Goal: Transaction & Acquisition: Subscribe to service/newsletter

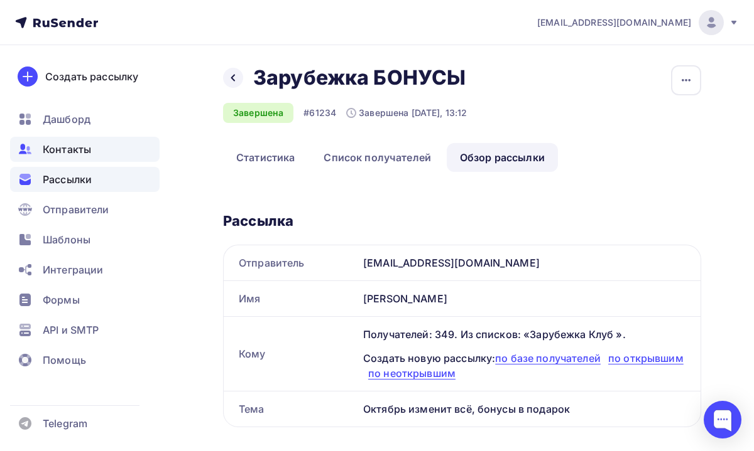
scroll to position [1184, 0]
click at [75, 173] on span "Рассылки" at bounding box center [67, 179] width 49 height 15
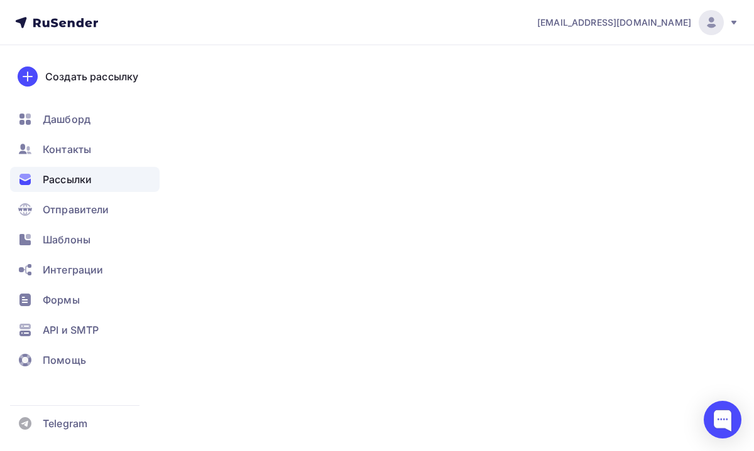
click at [87, 181] on span "Рассылки" at bounding box center [67, 179] width 49 height 15
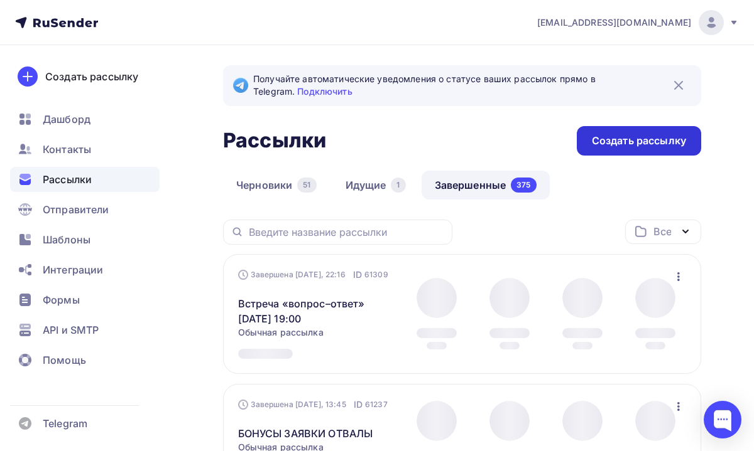
click at [609, 139] on div "Создать рассылку" at bounding box center [639, 141] width 94 height 14
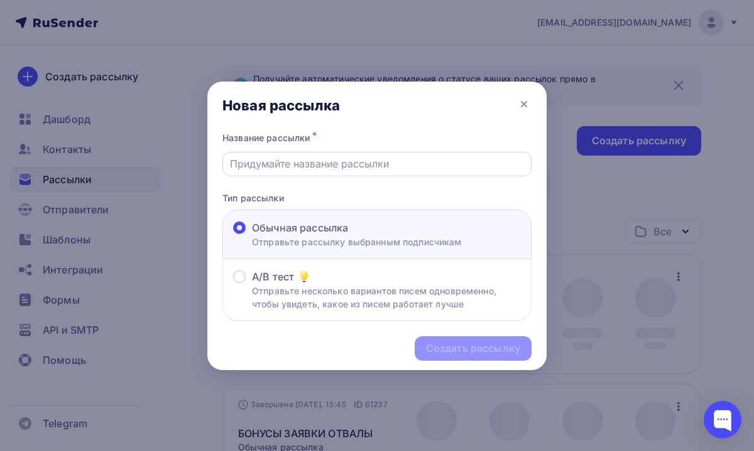
click at [398, 166] on input "text" at bounding box center [377, 163] width 295 height 15
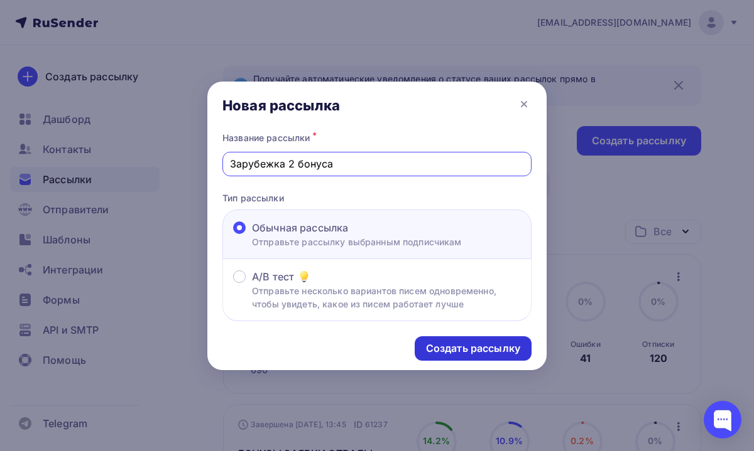
type input "Зарубежка 2 бонуса"
click at [452, 354] on div "Создать рассылку" at bounding box center [473, 349] width 94 height 14
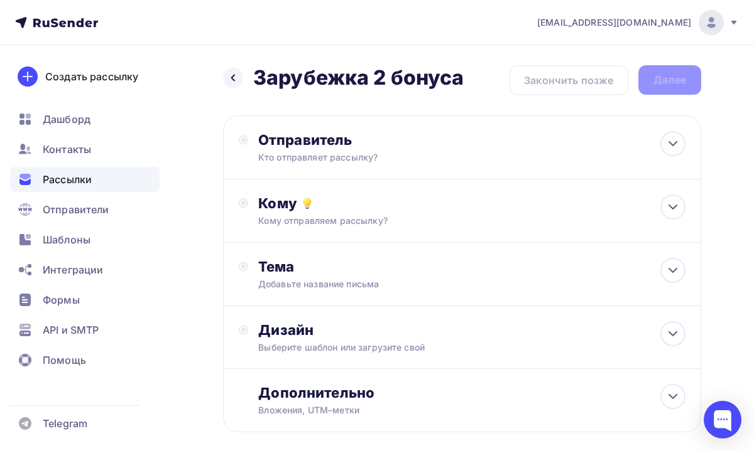
click at [355, 171] on div "Отправитель Кто отправляет рассылку? Email * [EMAIL_ADDRESS][DOMAIN_NAME] [EMAI…" at bounding box center [462, 148] width 478 height 64
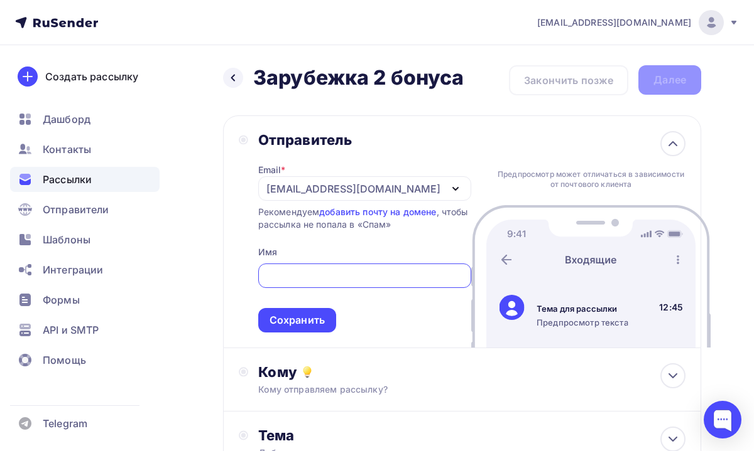
click at [339, 195] on div "[EMAIL_ADDRESS][DOMAIN_NAME]" at bounding box center [353, 188] width 174 height 15
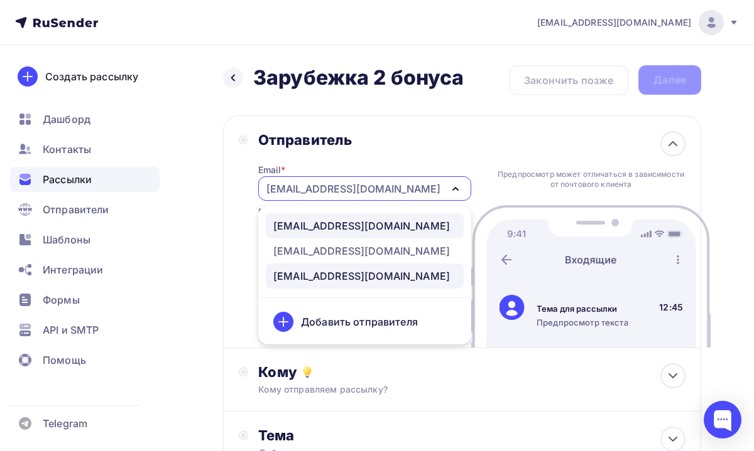
click at [333, 227] on div "[EMAIL_ADDRESS][DOMAIN_NAME]" at bounding box center [361, 226] width 176 height 15
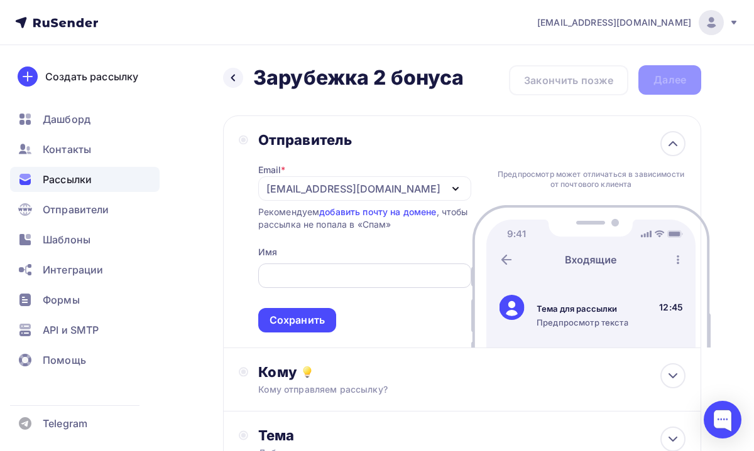
click at [305, 272] on input "text" at bounding box center [364, 276] width 198 height 15
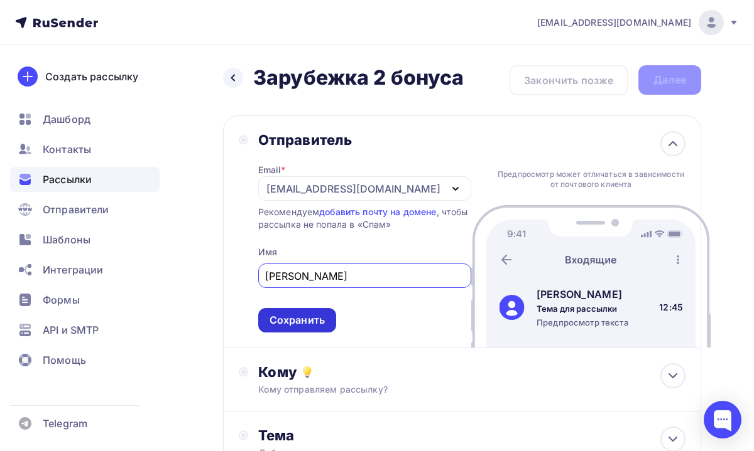
type input "[PERSON_NAME]"
click at [303, 318] on div "Сохранить" at bounding box center [296, 320] width 55 height 14
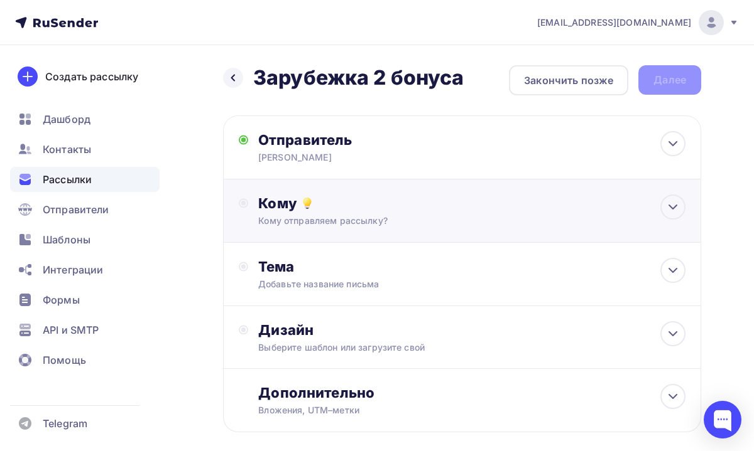
click at [345, 230] on div "Кому Кому отправляем рассылку? Списки получателей Выберите список Все списки id…" at bounding box center [462, 211] width 478 height 63
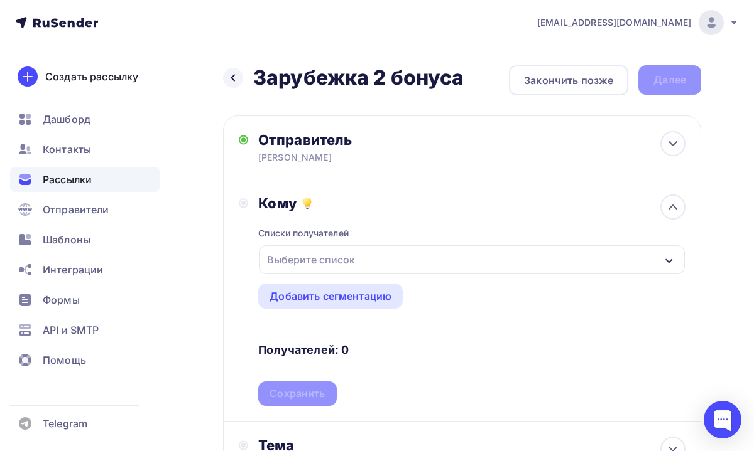
click at [342, 267] on div "Выберите список" at bounding box center [311, 260] width 98 height 23
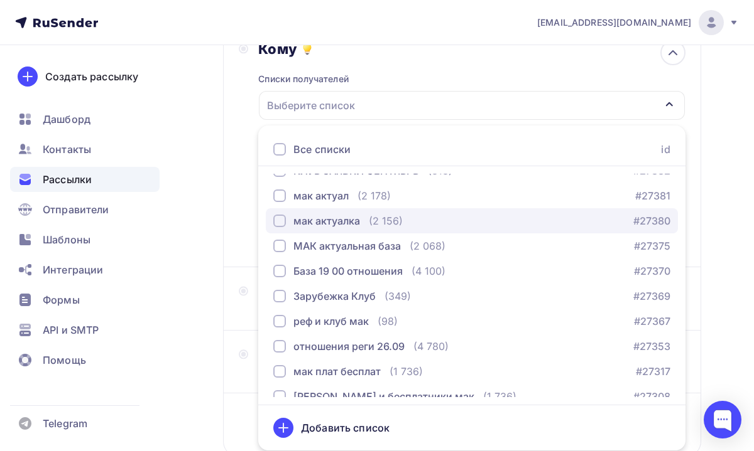
scroll to position [136, 0]
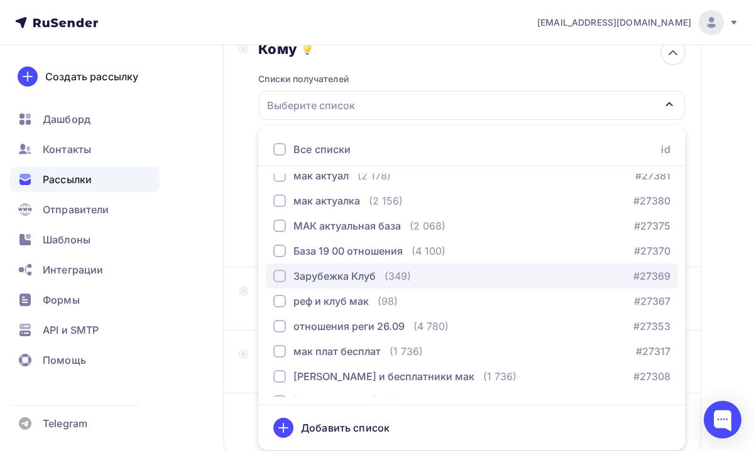
click at [327, 279] on div "Зарубежка Клуб" at bounding box center [334, 276] width 82 height 15
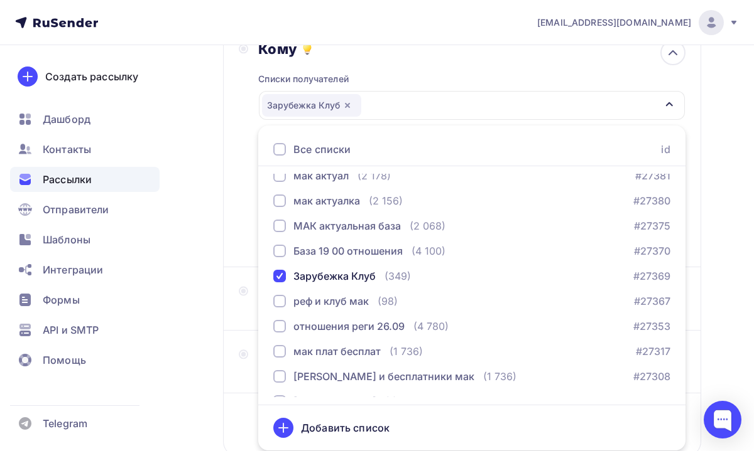
click at [707, 151] on div "Назад Зарубежка 2 бонуса Зарубежка 2 бонуса Закончить позже Далее Отправитель […" at bounding box center [377, 214] width 754 height 647
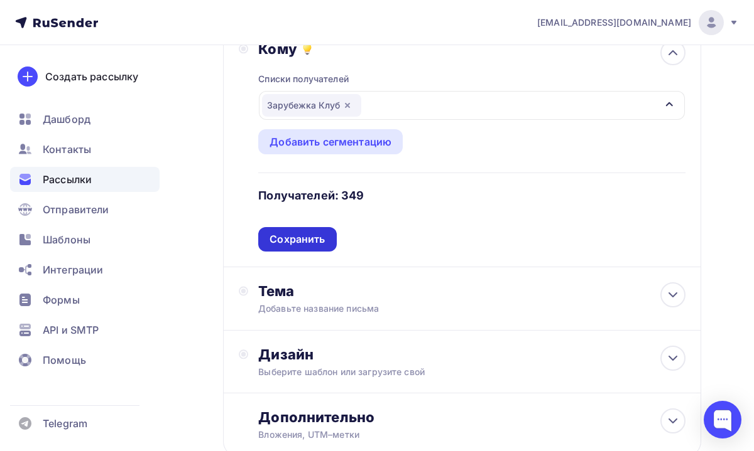
click at [313, 233] on div "Сохранить" at bounding box center [297, 239] width 78 height 24
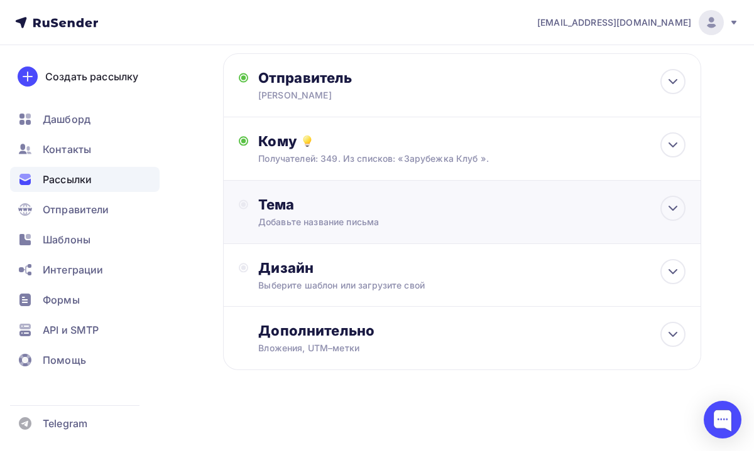
click at [333, 229] on div "Тема Добавьте название письма Тема * Рекомендуем использовать не более 150 симв…" at bounding box center [462, 212] width 478 height 63
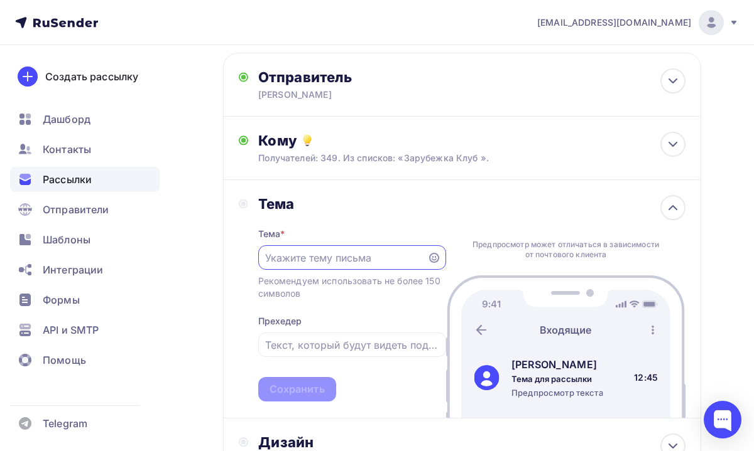
scroll to position [0, 0]
paste input "Получите подарки"
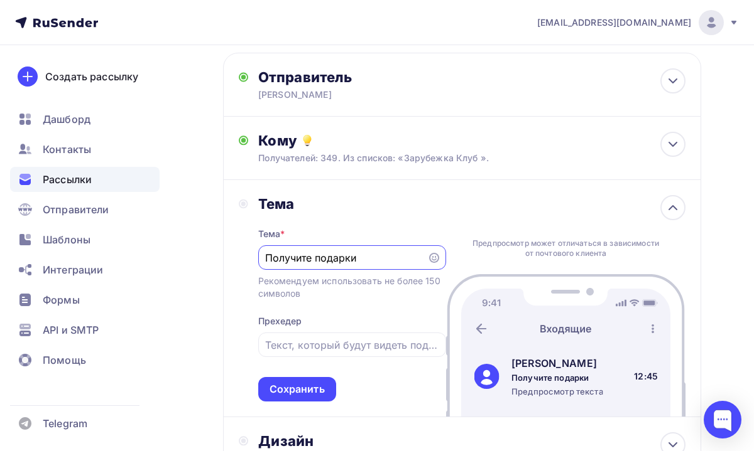
type input "Получите подарки"
click at [433, 258] on icon at bounding box center [434, 258] width 10 height 10
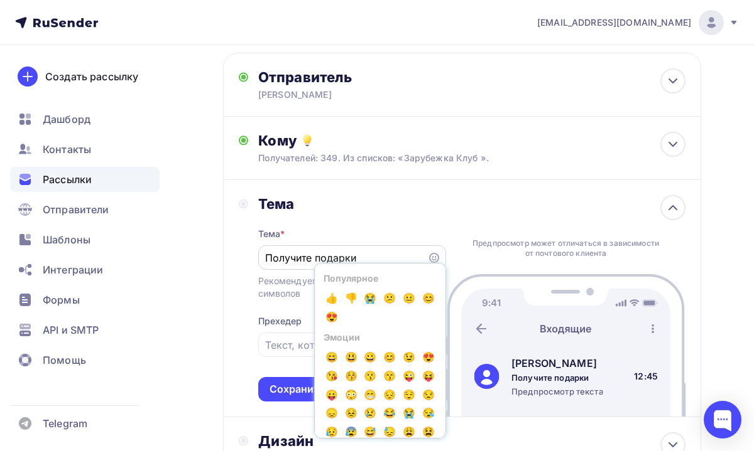
click at [431, 262] on icon at bounding box center [434, 258] width 10 height 10
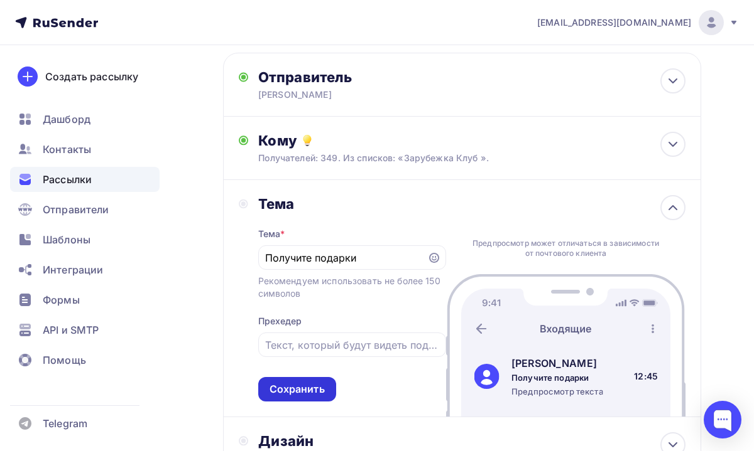
click at [303, 390] on div "Сохранить" at bounding box center [296, 389] width 55 height 14
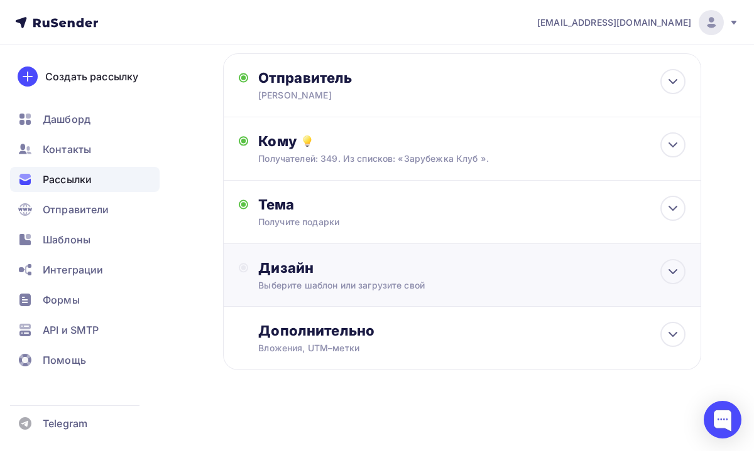
click at [370, 282] on div "Выберите шаблон или загрузите свой" at bounding box center [450, 285] width 384 height 13
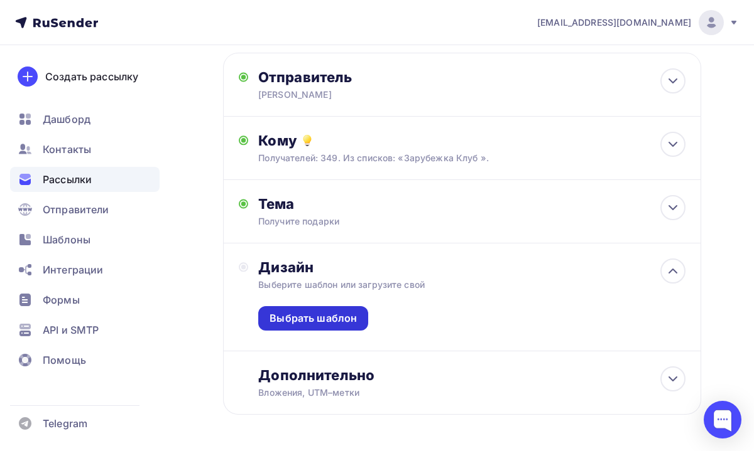
click at [335, 318] on div "Выбрать шаблон" at bounding box center [312, 318] width 87 height 14
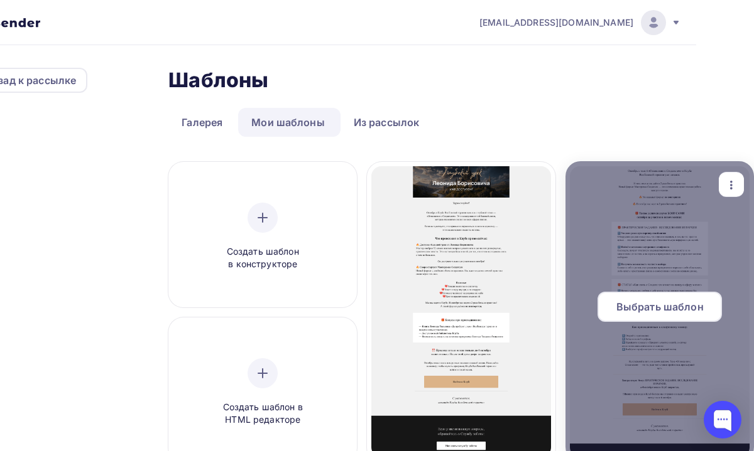
scroll to position [32, 58]
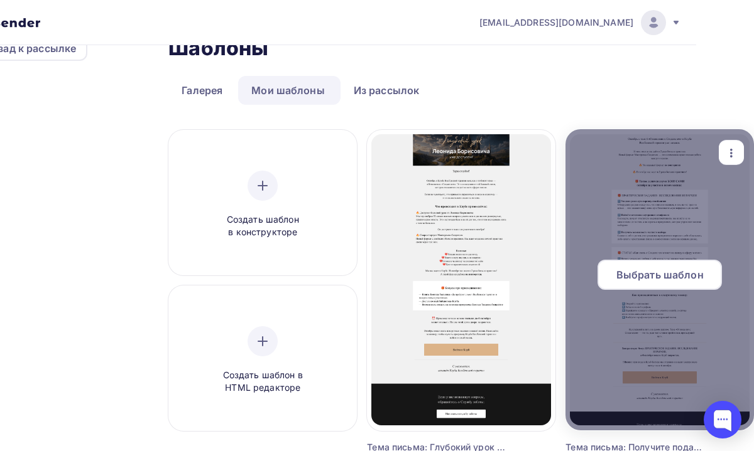
click at [629, 280] on span "Выбрать шаблон" at bounding box center [659, 275] width 87 height 15
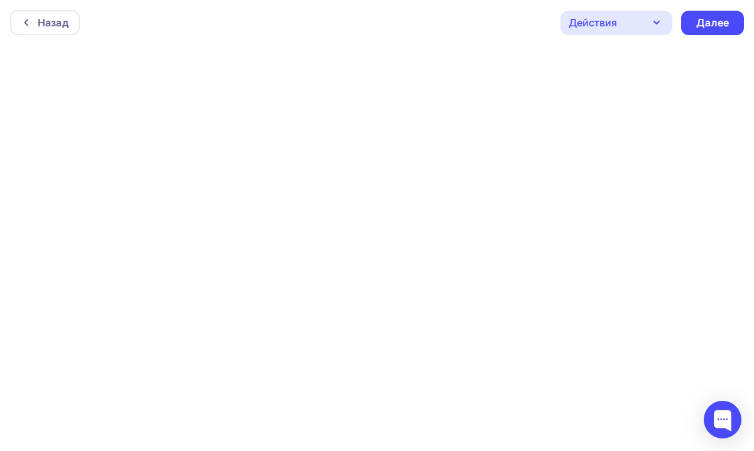
scroll to position [3, 0]
click at [712, 16] on div "Далее" at bounding box center [712, 20] width 33 height 14
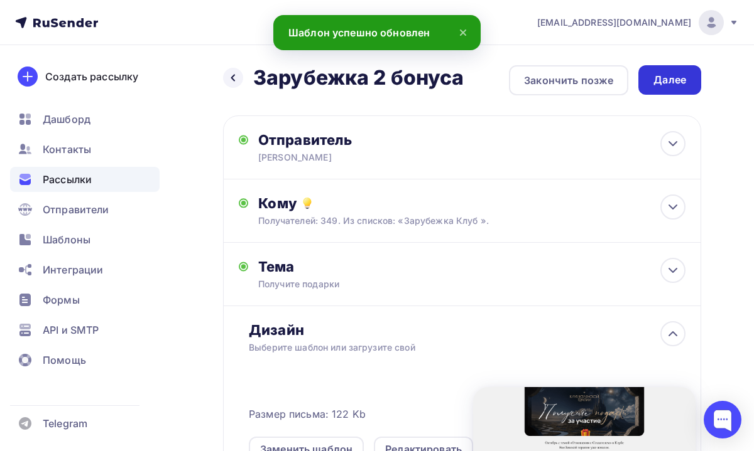
click at [657, 83] on div "Далее" at bounding box center [669, 80] width 33 height 14
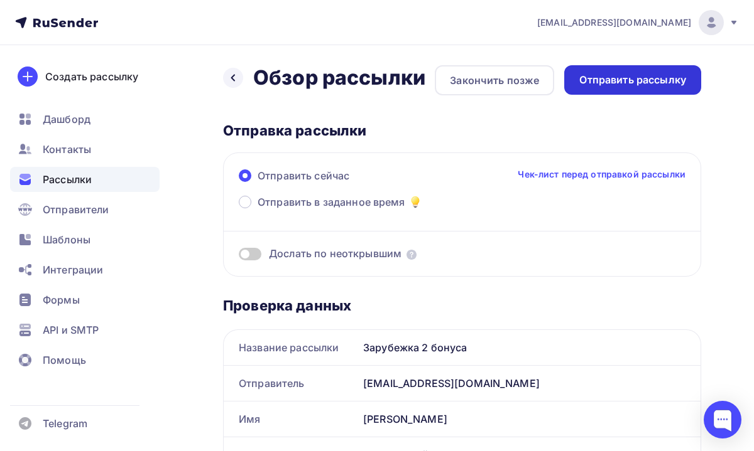
click at [657, 83] on div "Отправить рассылку" at bounding box center [632, 80] width 107 height 14
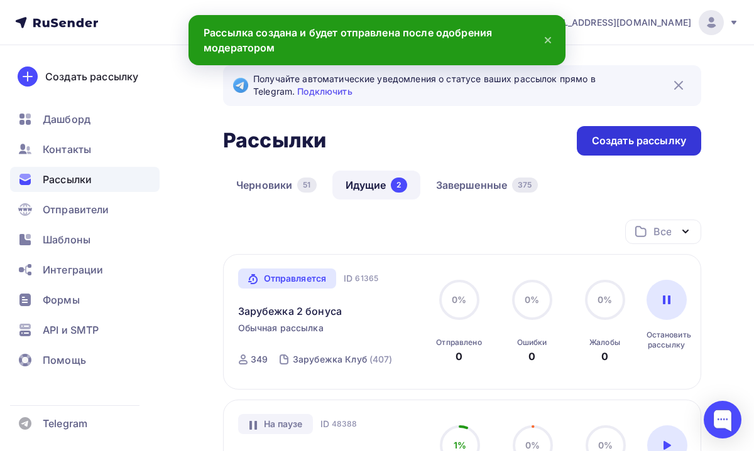
click at [606, 148] on div "Создать рассылку" at bounding box center [639, 141] width 94 height 14
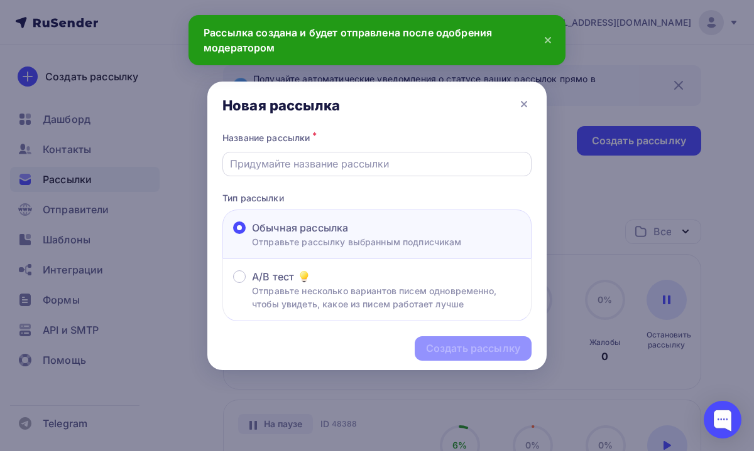
click at [382, 175] on div at bounding box center [376, 164] width 309 height 24
click at [376, 173] on div at bounding box center [376, 164] width 309 height 24
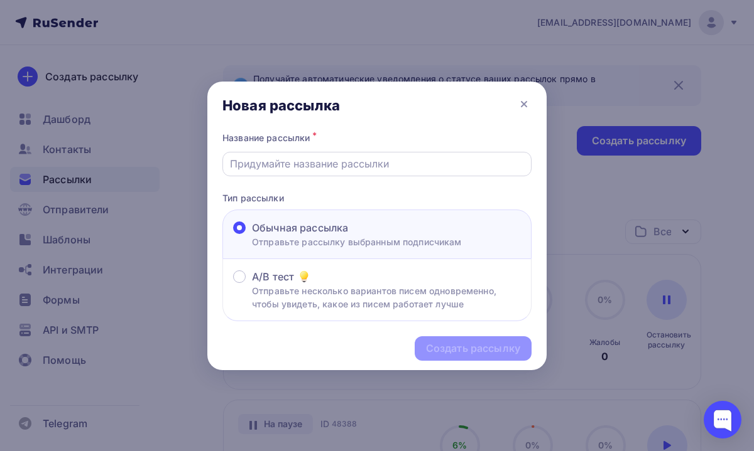
click at [369, 169] on input "text" at bounding box center [377, 163] width 295 height 15
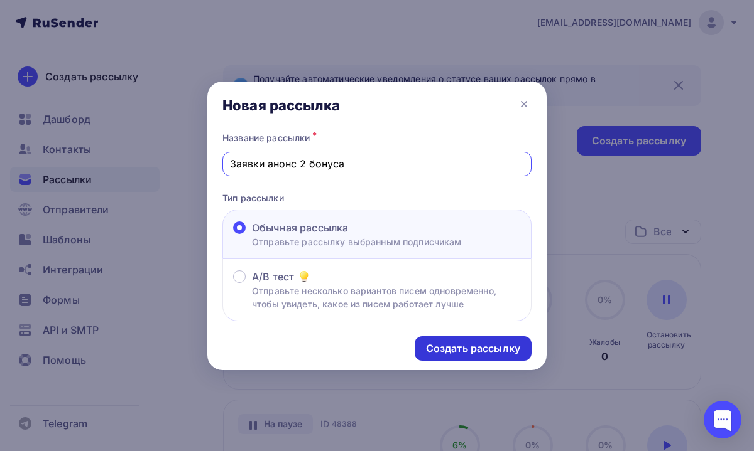
type input "Заявки анонс 2 бонуса"
click at [458, 352] on div "Создать рассылку" at bounding box center [473, 349] width 94 height 14
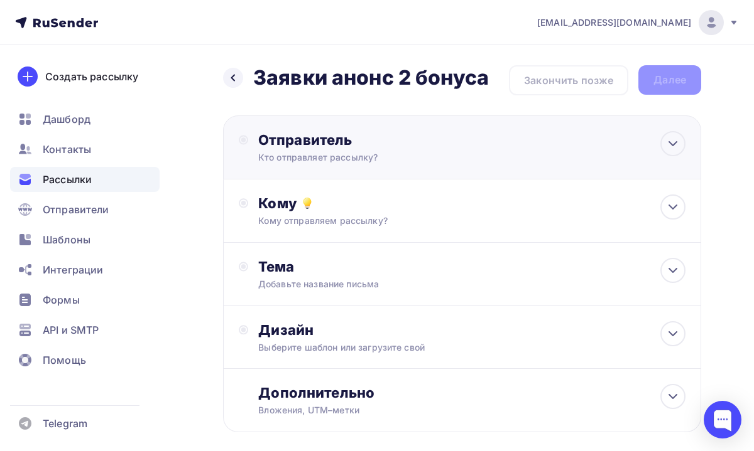
click at [406, 170] on div "Отправитель Кто отправляет рассылку? Email * [EMAIL_ADDRESS][DOMAIN_NAME] [EMAI…" at bounding box center [462, 148] width 478 height 64
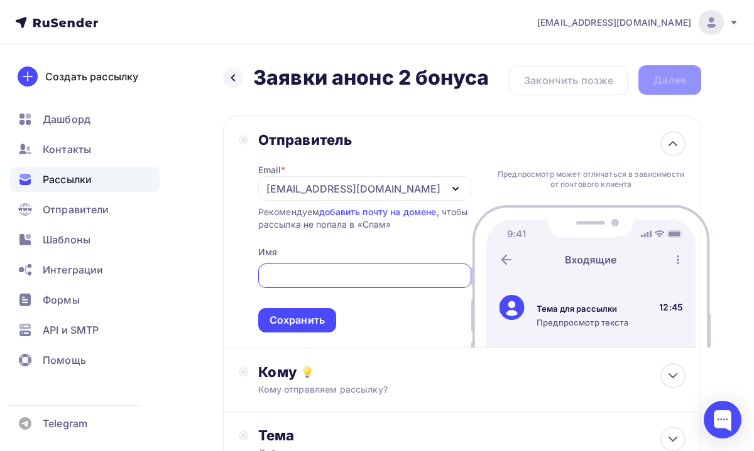
click at [354, 198] on div "[EMAIL_ADDRESS][DOMAIN_NAME]" at bounding box center [364, 188] width 213 height 24
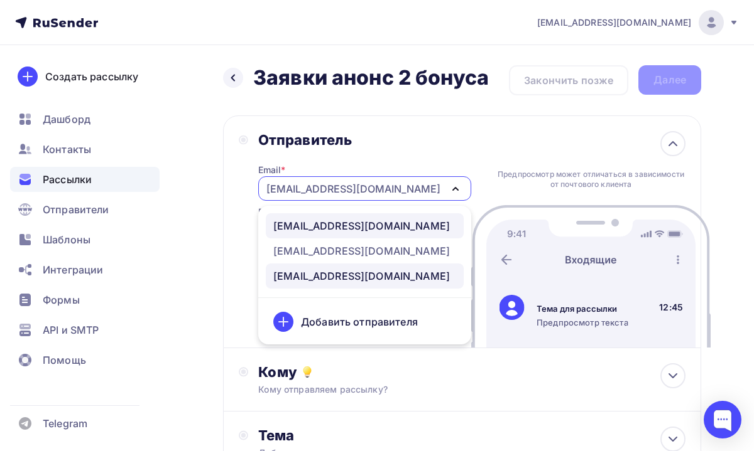
click at [343, 224] on div "[EMAIL_ADDRESS][DOMAIN_NAME]" at bounding box center [361, 226] width 176 height 15
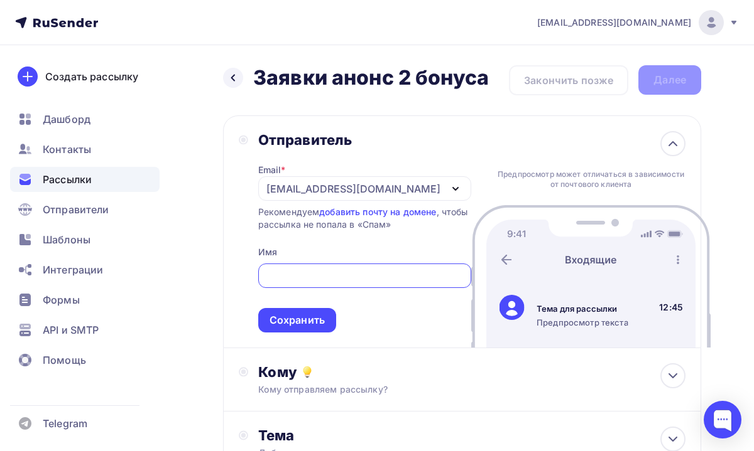
click at [315, 281] on input "text" at bounding box center [364, 276] width 198 height 15
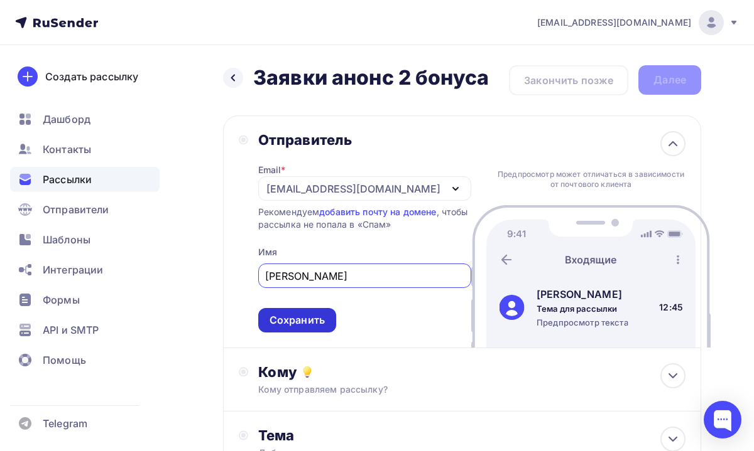
type input "[PERSON_NAME]"
click at [315, 322] on div "Сохранить" at bounding box center [296, 320] width 55 height 14
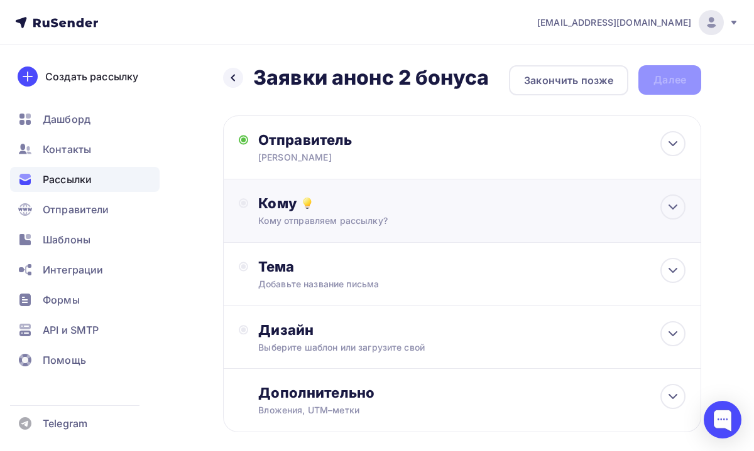
click at [367, 241] on div "Кому Кому отправляем рассылку? Списки получателей Выберите список Все списки id…" at bounding box center [462, 211] width 478 height 63
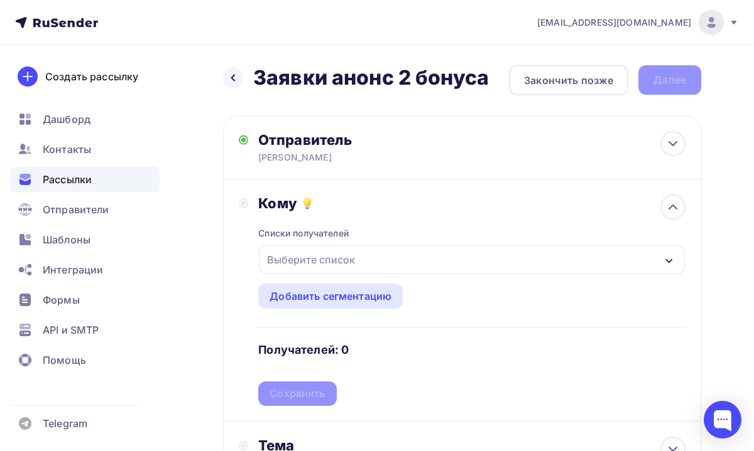
click at [365, 259] on div "Выберите список" at bounding box center [472, 260] width 426 height 29
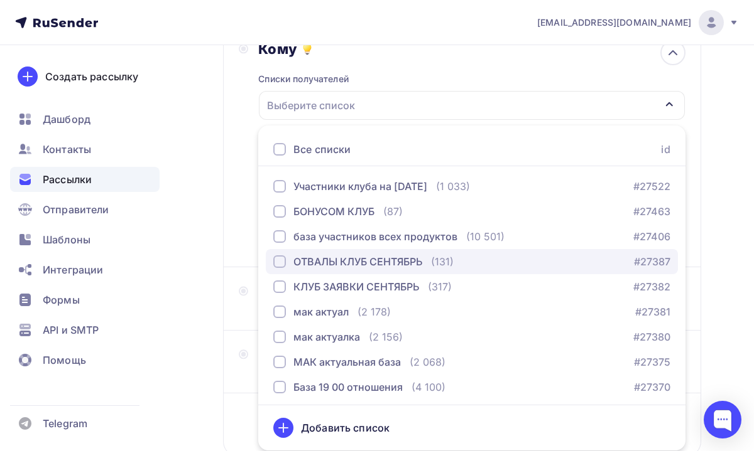
click at [381, 259] on div "ОТВАЛЫ КЛУБ СЕНТЯБРЬ" at bounding box center [357, 261] width 129 height 15
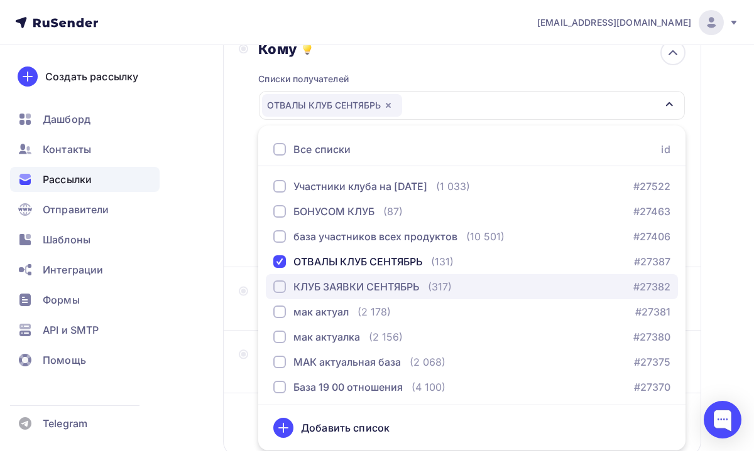
click at [374, 285] on div "КЛУБ ЗАЯВКИ СЕНТЯБРЬ" at bounding box center [356, 286] width 126 height 15
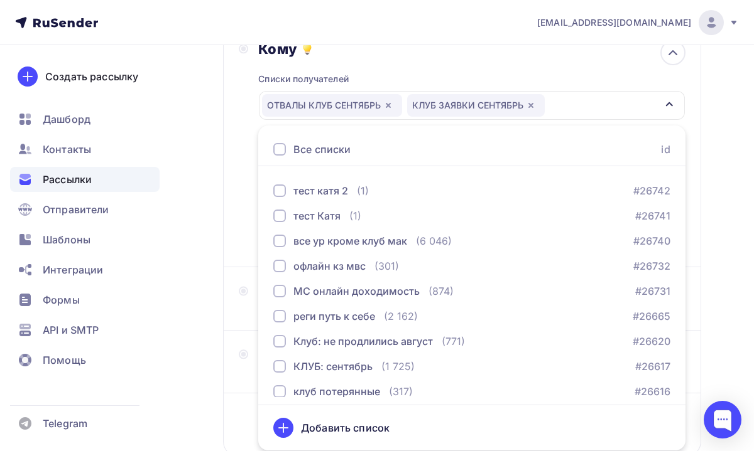
scroll to position [909, 0]
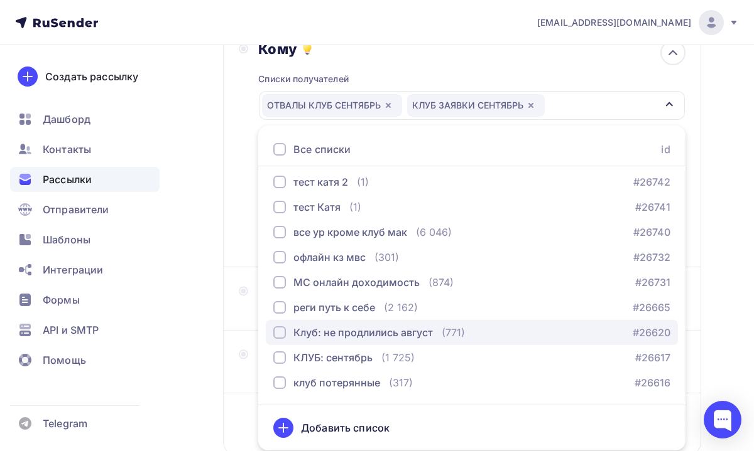
click at [384, 328] on div "Клуб: не продлились август" at bounding box center [362, 332] width 139 height 15
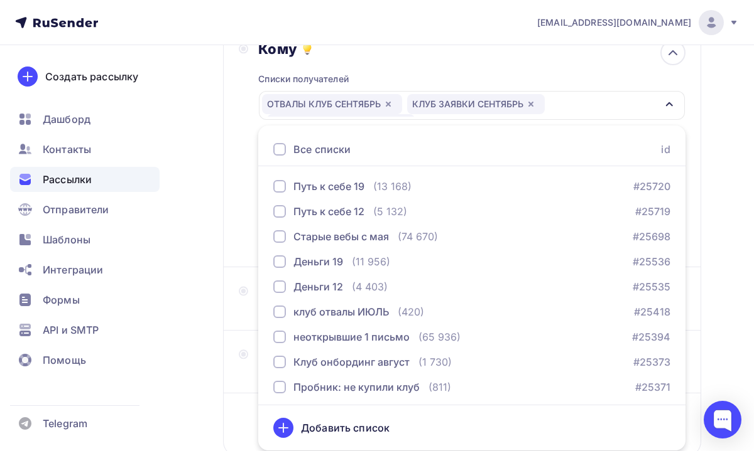
scroll to position [1534, 0]
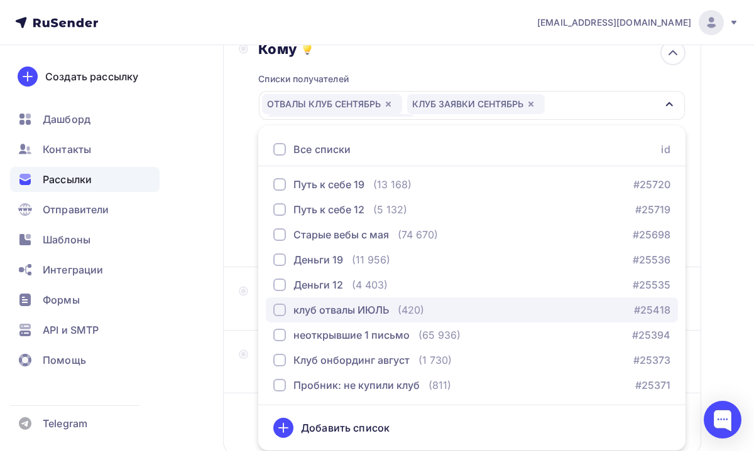
click at [388, 316] on div "клуб отвалы ИЮЛЬ" at bounding box center [340, 310] width 95 height 15
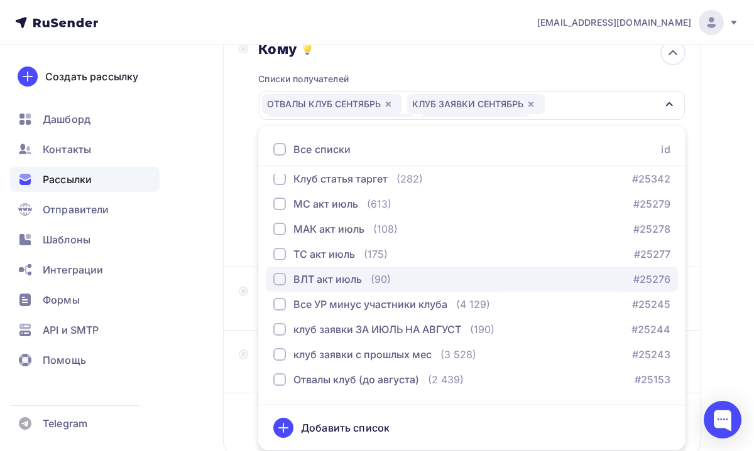
scroll to position [1807, 0]
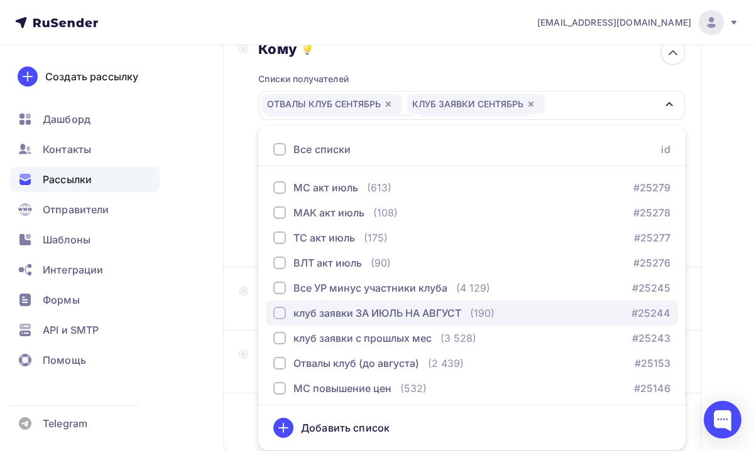
click at [385, 310] on div "клуб заявки ЗА ИЮЛЬ НА АВГУСТ" at bounding box center [377, 313] width 168 height 15
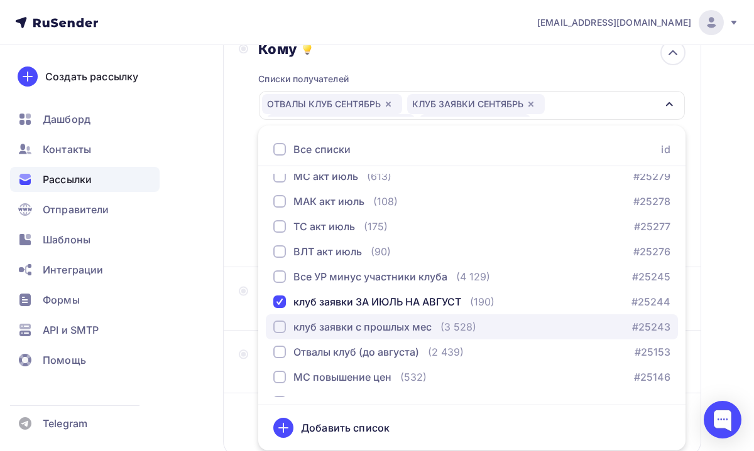
click at [387, 325] on div "клуб заявки с прошлых мес" at bounding box center [362, 327] width 138 height 15
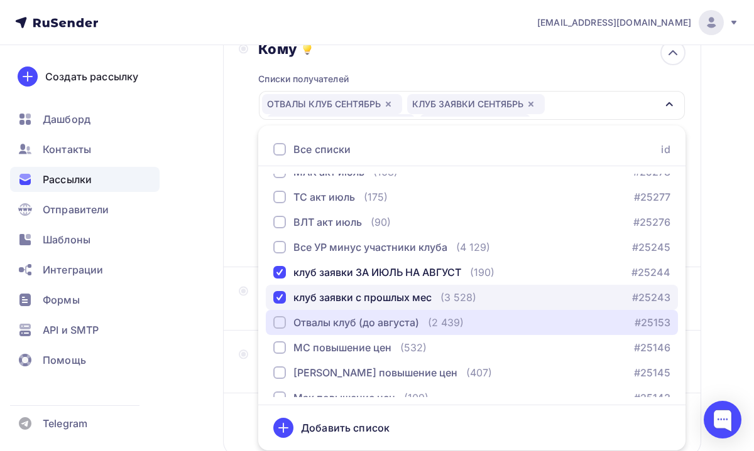
click at [387, 325] on div "Отвалы клуб (до августа)" at bounding box center [356, 322] width 126 height 15
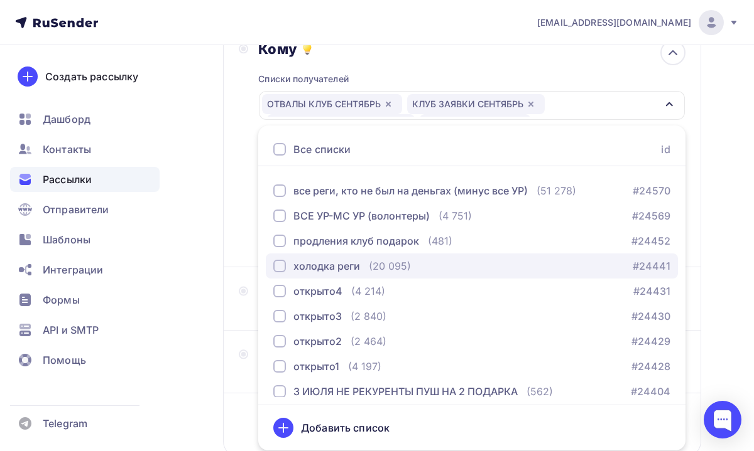
scroll to position [2586, 0]
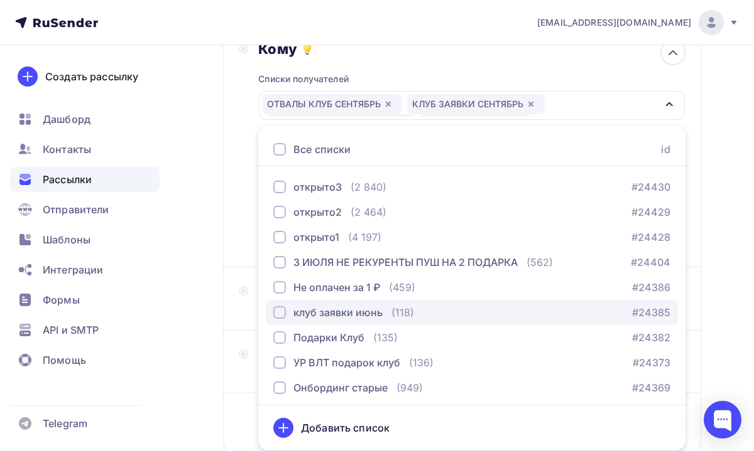
click at [372, 313] on div "клуб заявки июнь" at bounding box center [337, 312] width 89 height 15
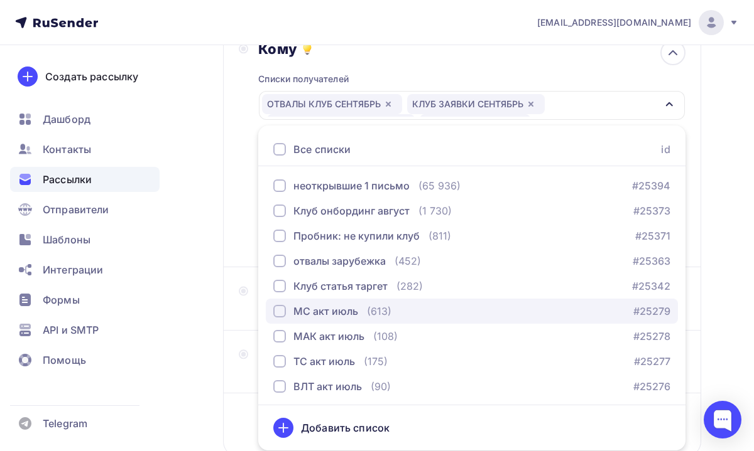
scroll to position [1703, 0]
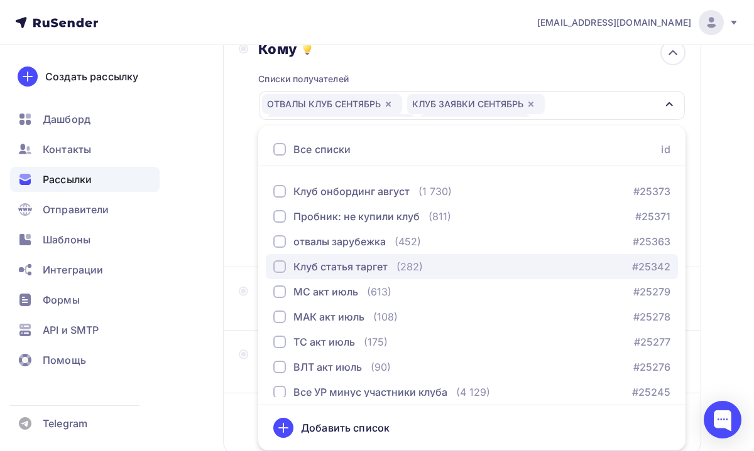
click at [387, 271] on div "Клуб статья таргет" at bounding box center [340, 266] width 94 height 15
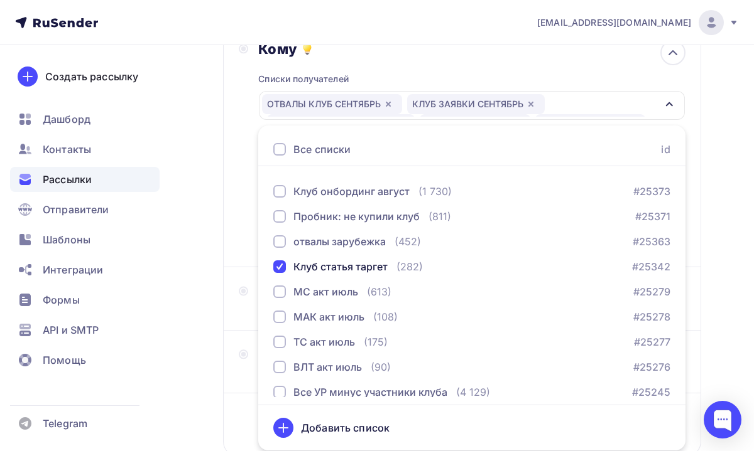
click at [718, 246] on div "Назад Заявки анонс 2 бонуса Заявки анонс 2 бонуса Закончить позже Далее Отправи…" at bounding box center [377, 214] width 754 height 647
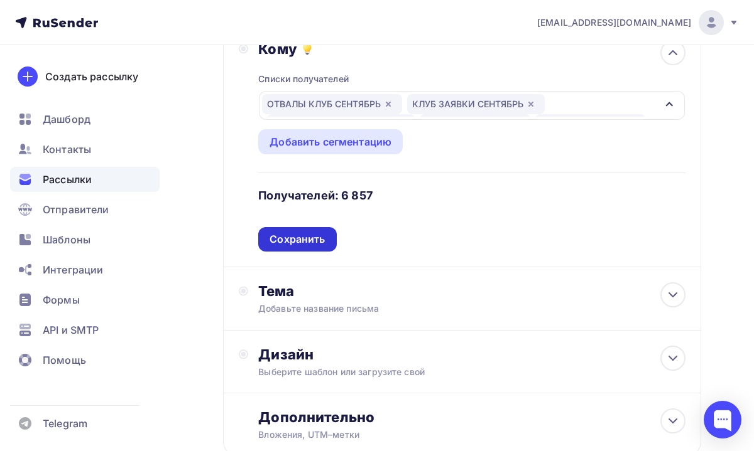
click at [323, 239] on div "Сохранить" at bounding box center [296, 239] width 55 height 14
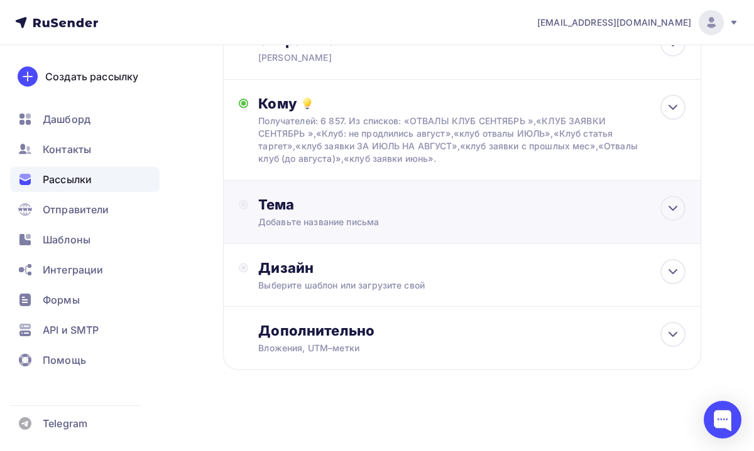
click at [354, 225] on div "Добавьте название письма" at bounding box center [370, 222] width 224 height 13
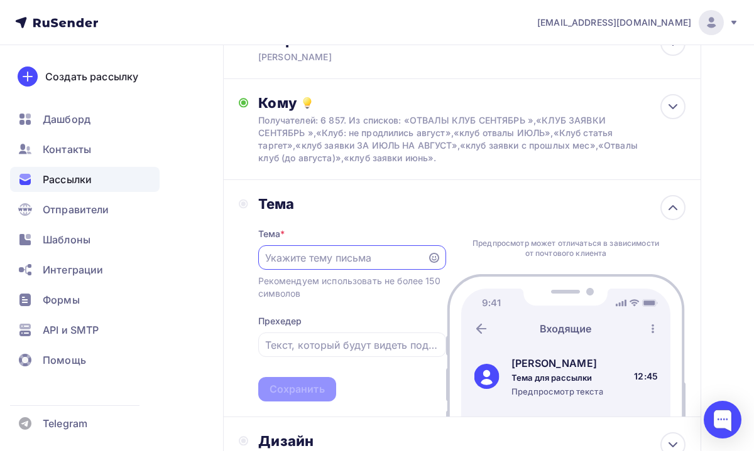
scroll to position [0, 0]
paste input "Глубокий урок от [PERSON_NAME] уже доступен!"
click at [276, 260] on input "Глубокий урок от [PERSON_NAME] уже доступен!" at bounding box center [342, 258] width 154 height 15
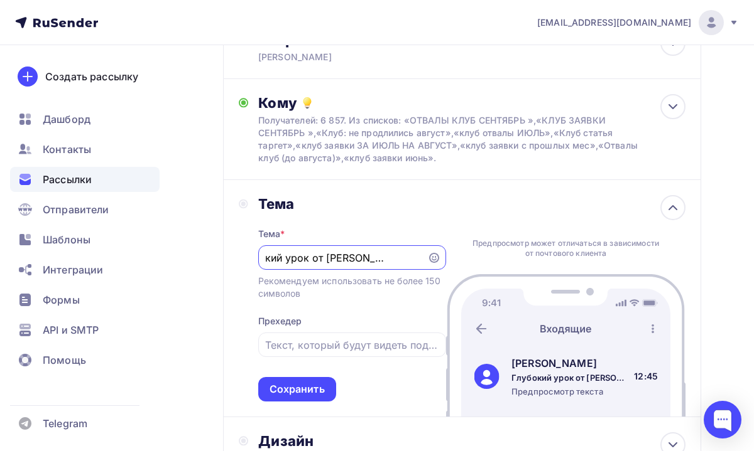
type input "Глубокий урок от [PERSON_NAME] уже доступен!"
click at [437, 200] on div "Тема" at bounding box center [352, 204] width 188 height 18
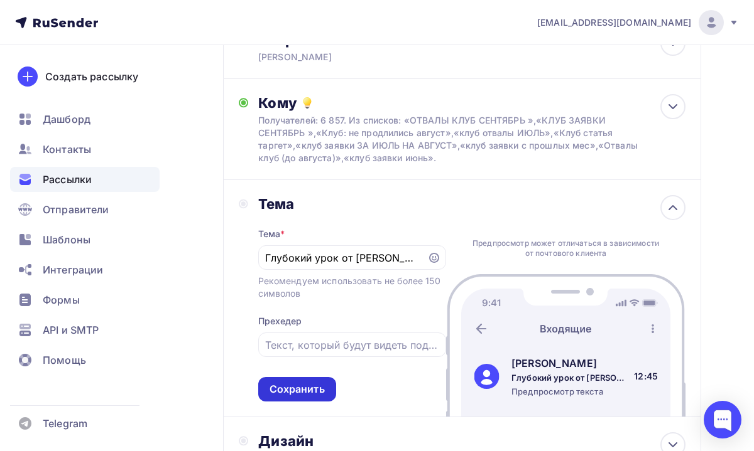
click at [310, 386] on div "Сохранить" at bounding box center [296, 389] width 55 height 14
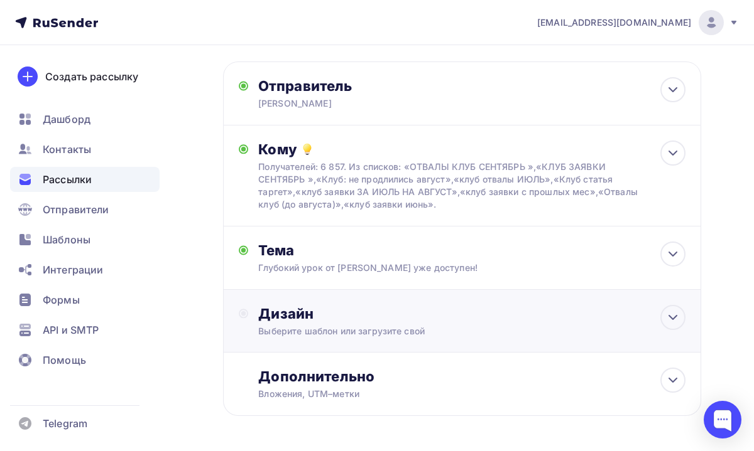
scroll to position [4, 0]
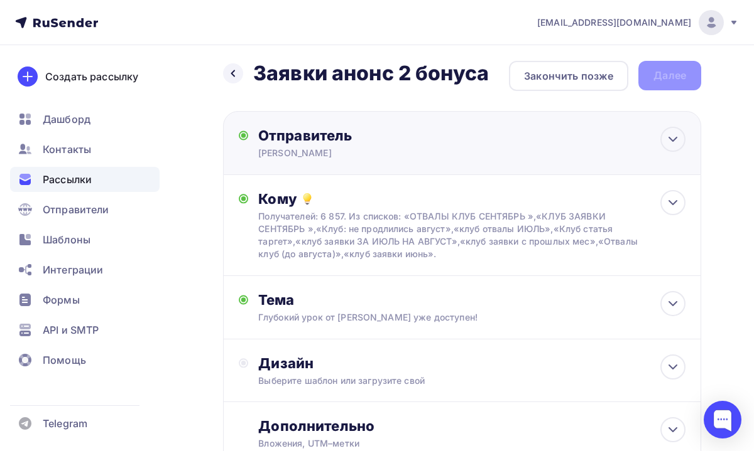
click at [383, 152] on div "[PERSON_NAME]" at bounding box center [380, 153] width 245 height 13
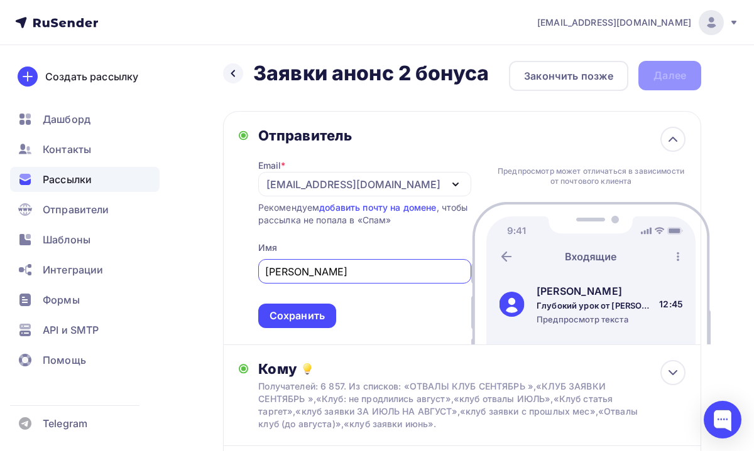
scroll to position [0, 0]
click at [327, 323] on div "Сохранить" at bounding box center [297, 316] width 78 height 24
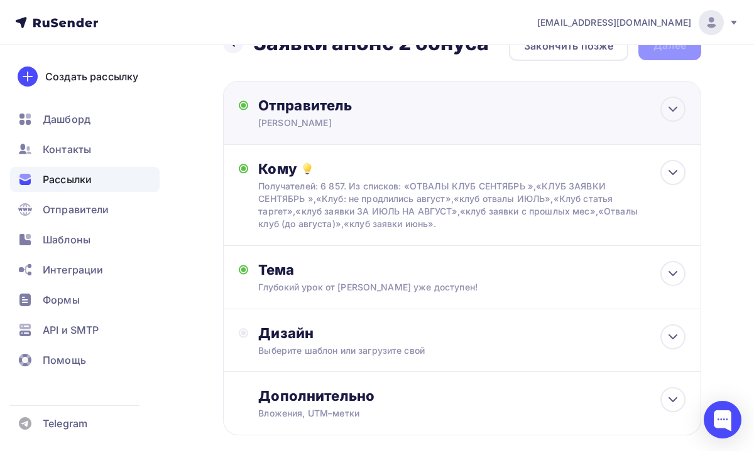
scroll to position [41, 0]
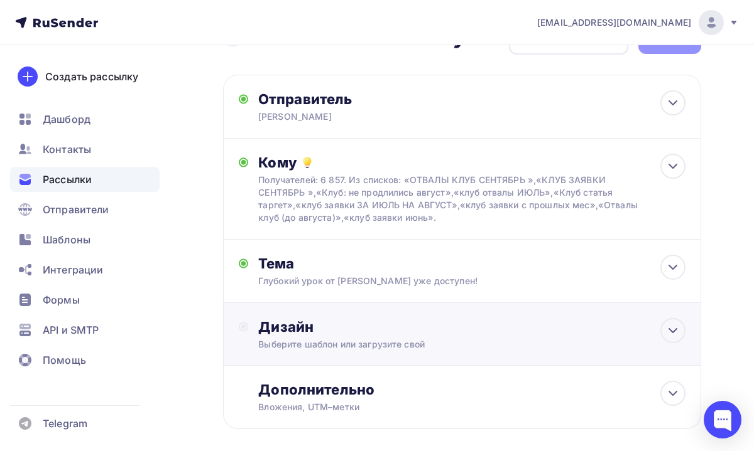
click at [354, 336] on div "Дизайн" at bounding box center [471, 327] width 427 height 18
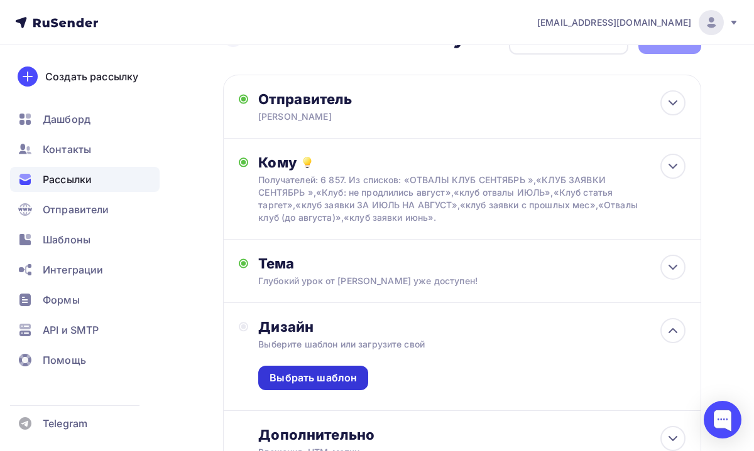
click at [338, 386] on div "Выбрать шаблон" at bounding box center [312, 378] width 87 height 14
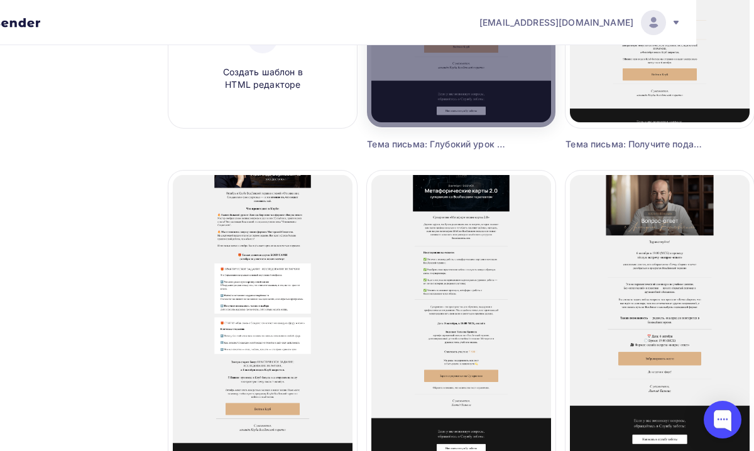
scroll to position [337, 58]
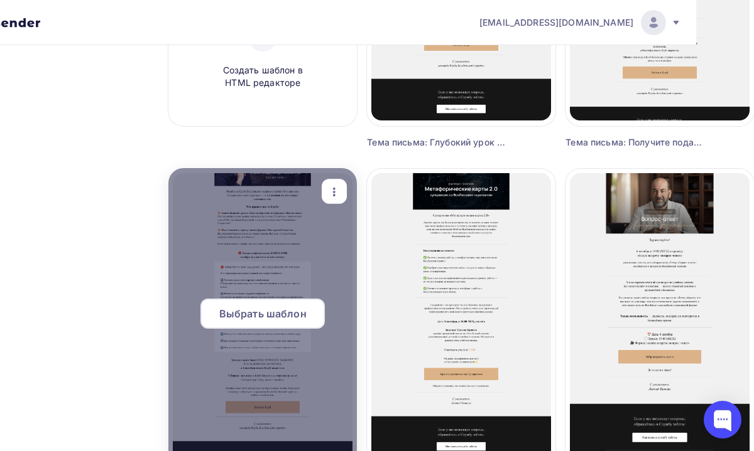
click at [309, 315] on div "Выбрать шаблон" at bounding box center [262, 314] width 124 height 30
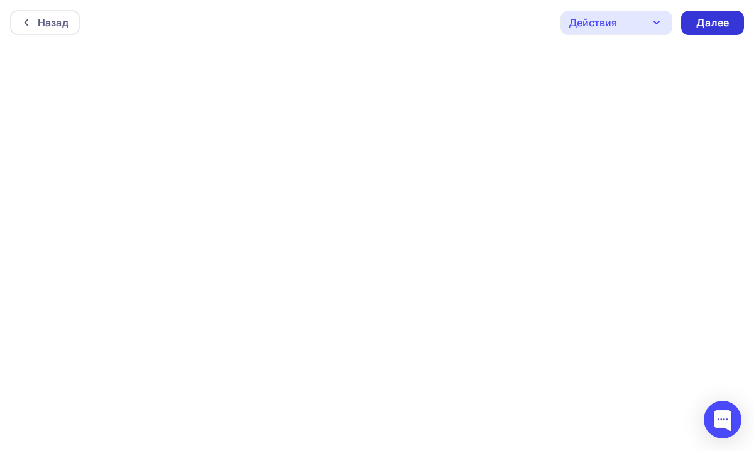
click at [711, 30] on div "Далее" at bounding box center [712, 23] width 63 height 24
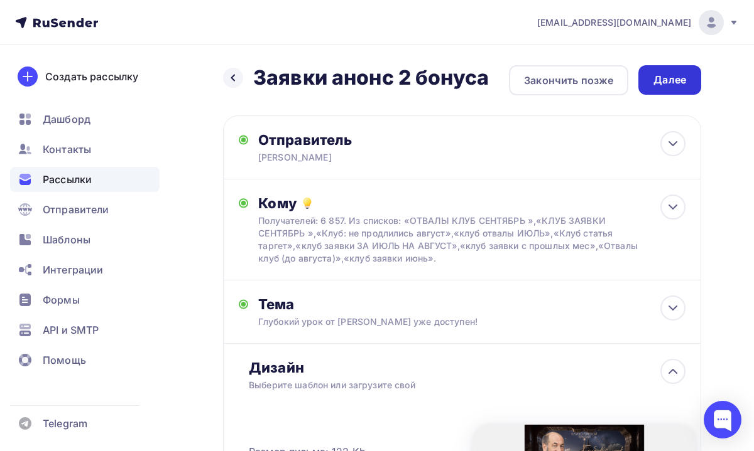
click at [675, 83] on div "Далее" at bounding box center [669, 80] width 33 height 14
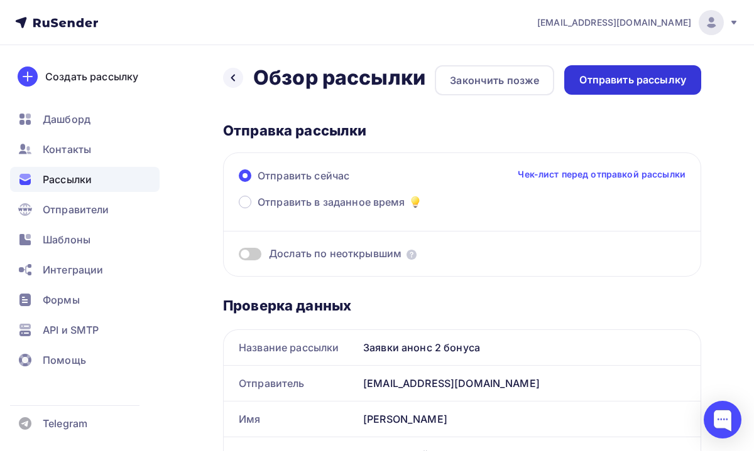
click at [675, 83] on div "Отправить рассылку" at bounding box center [632, 80] width 107 height 14
